Goal: Find specific fact

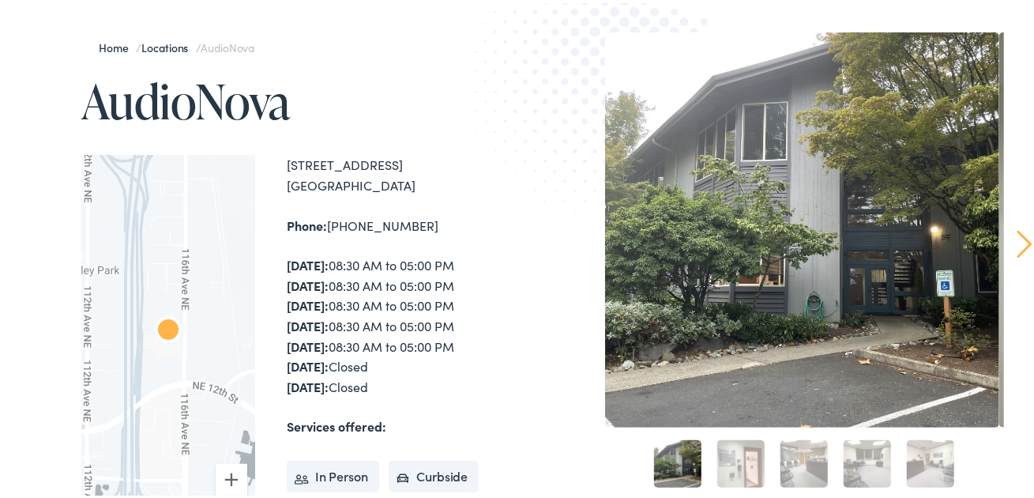
scroll to position [108, 0]
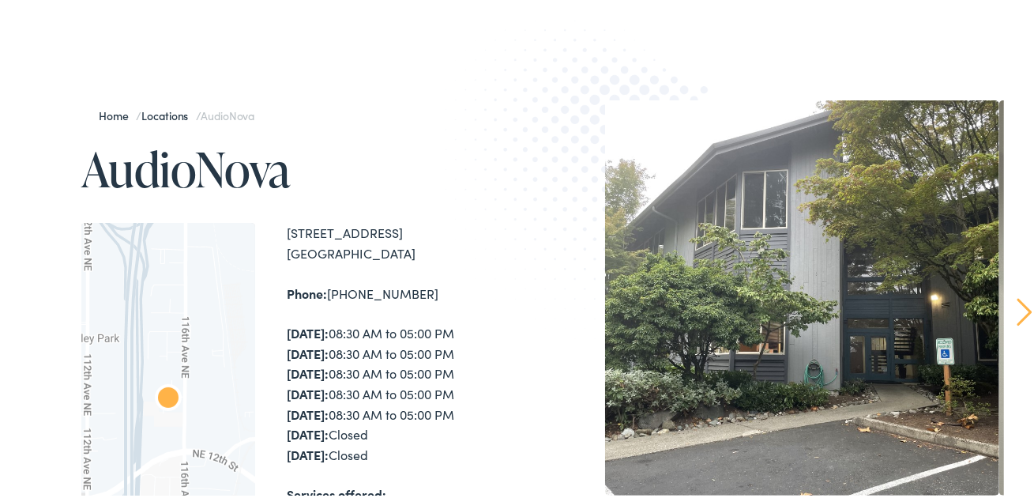
drag, startPoint x: 433, startPoint y: 230, endPoint x: 288, endPoint y: 220, distance: 144.9
click at [288, 220] on div "[STREET_ADDRESS]" at bounding box center [405, 240] width 236 height 40
copy div "[STREET_ADDRESS]"
